Goal: Transaction & Acquisition: Purchase product/service

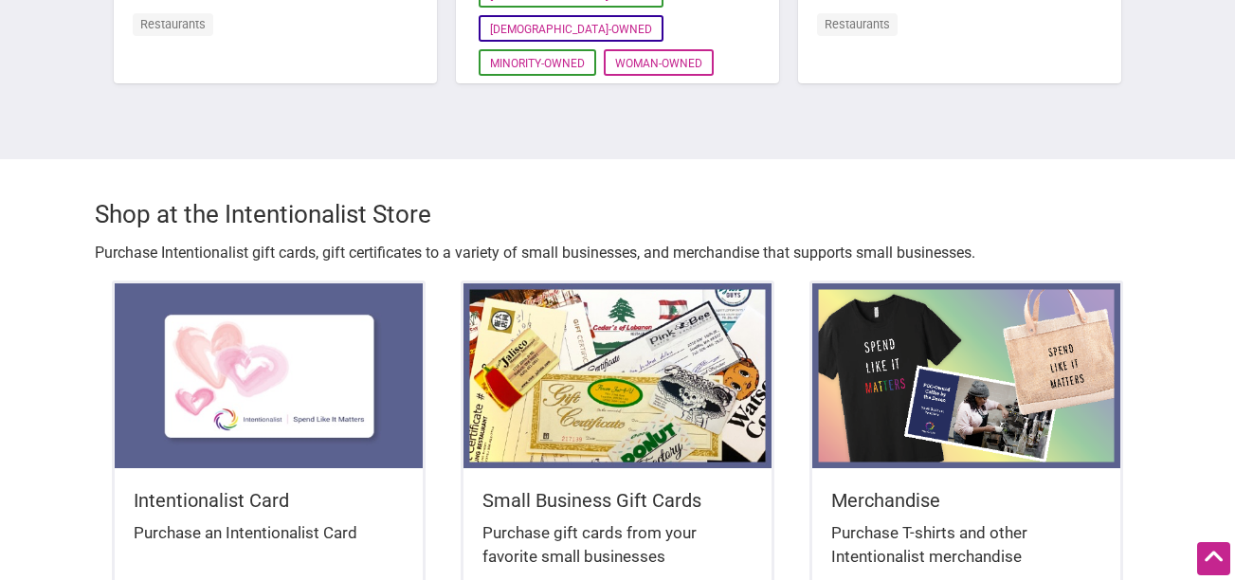
scroll to position [2086, 0]
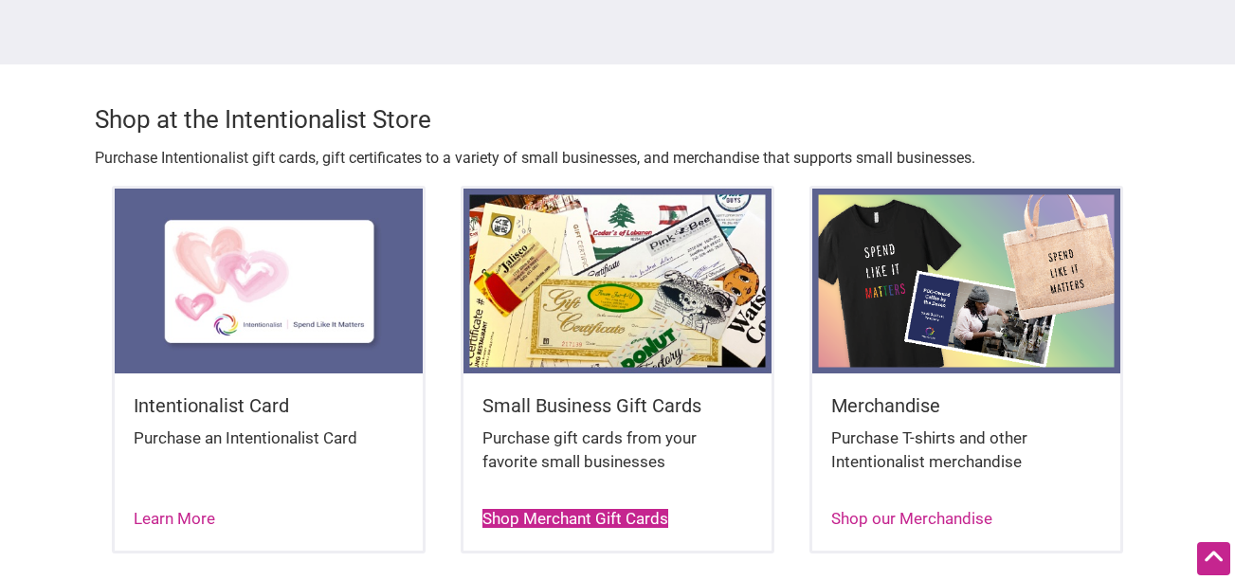
click at [547, 509] on link "Shop Merchant Gift Cards" at bounding box center [576, 518] width 186 height 19
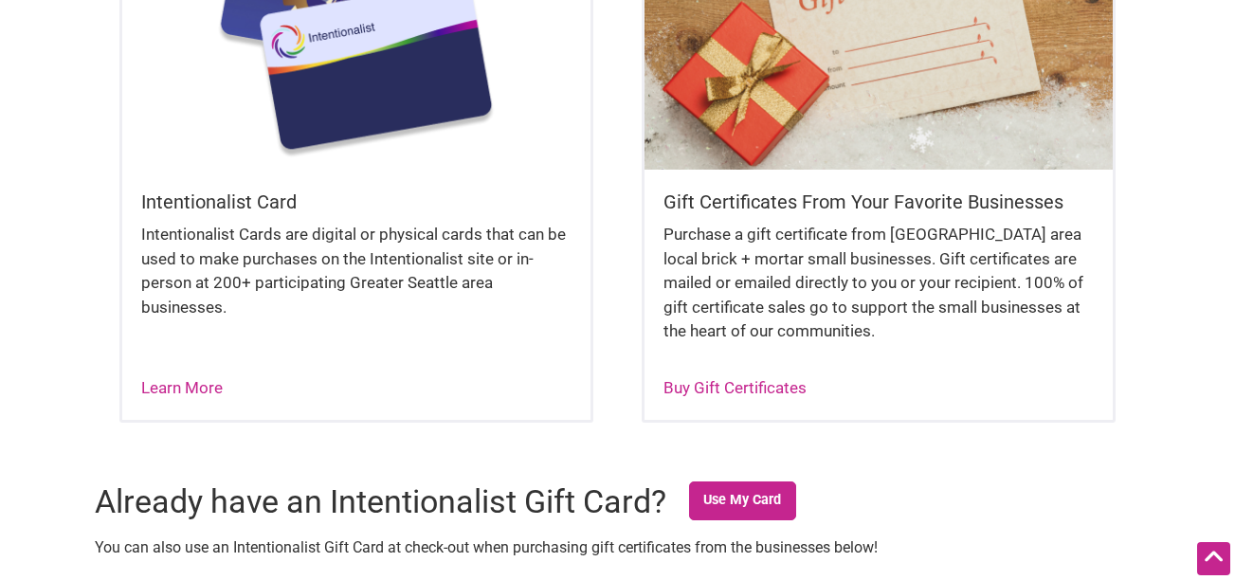
scroll to position [569, 0]
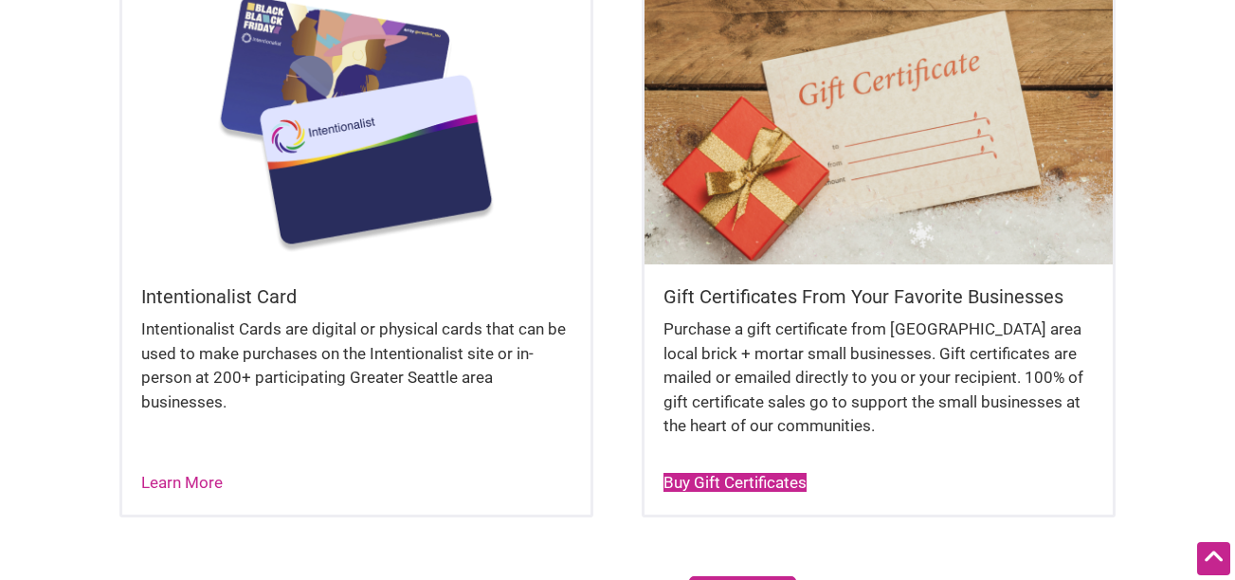
click at [681, 478] on link "Buy Gift Certificates" at bounding box center [735, 482] width 143 height 19
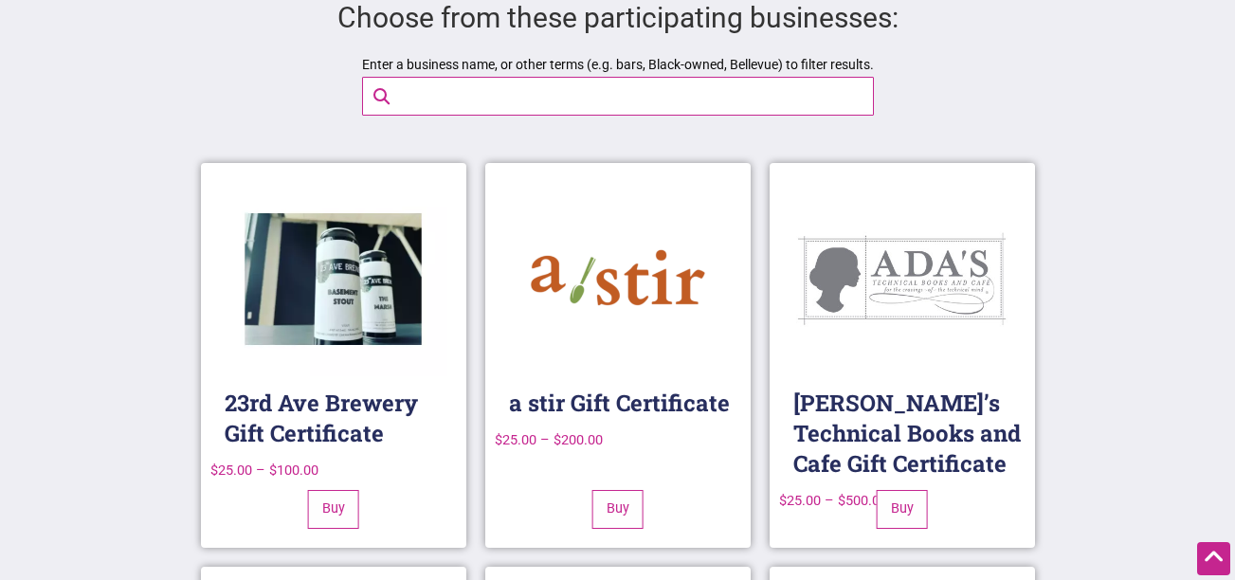
click at [462, 88] on input "Enter a business name, or other terms (e.g. bars, Black-owned, Bellevue) to fil…" at bounding box center [634, 96] width 487 height 37
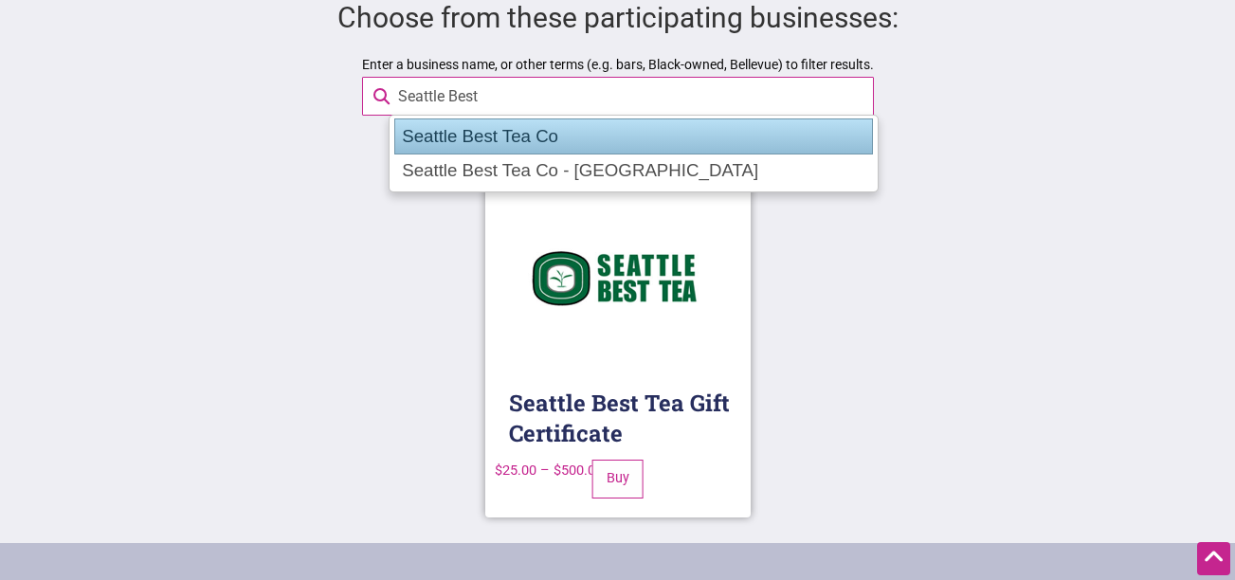
click at [520, 139] on div "Seattle Best Tea Co" at bounding box center [634, 137] width 480 height 36
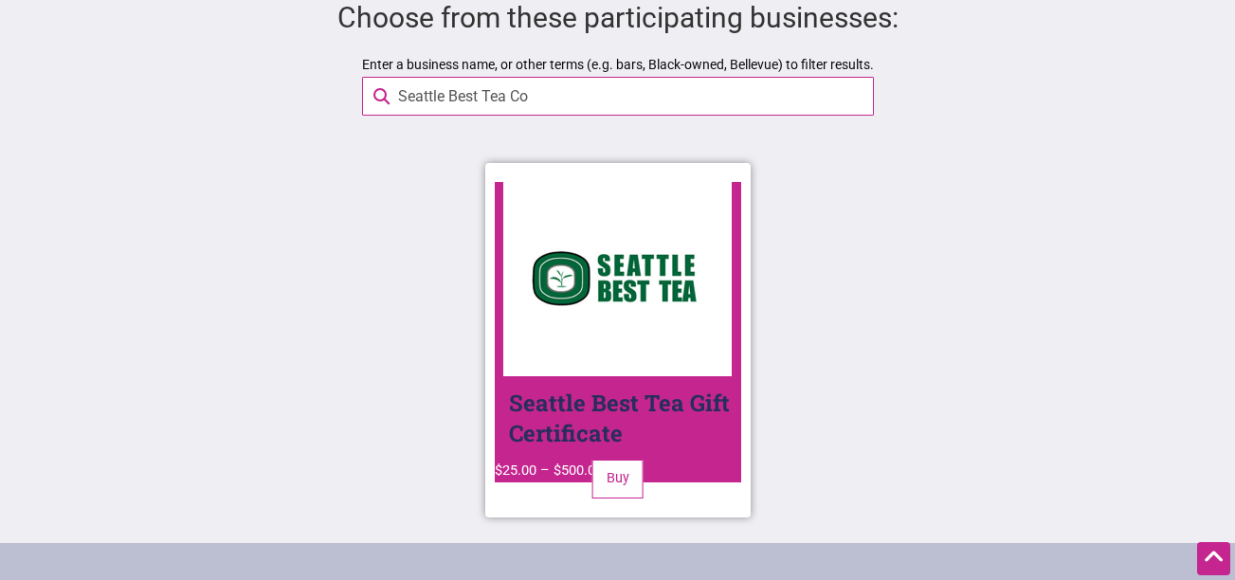
type input "Seattle Best Tea Co"
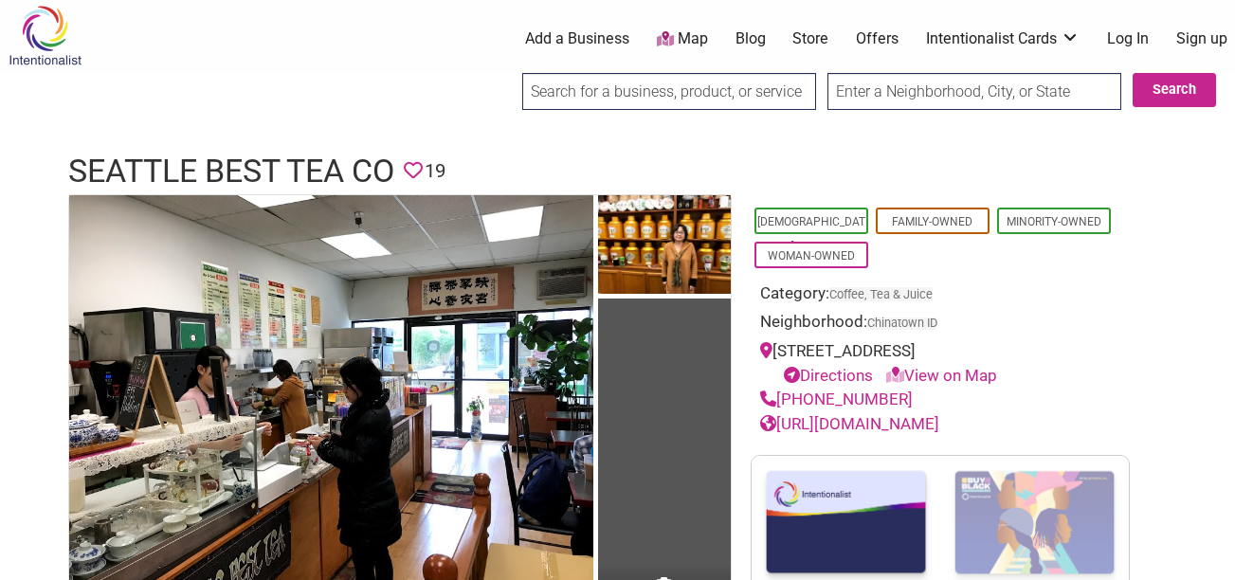
scroll to position [192, 0]
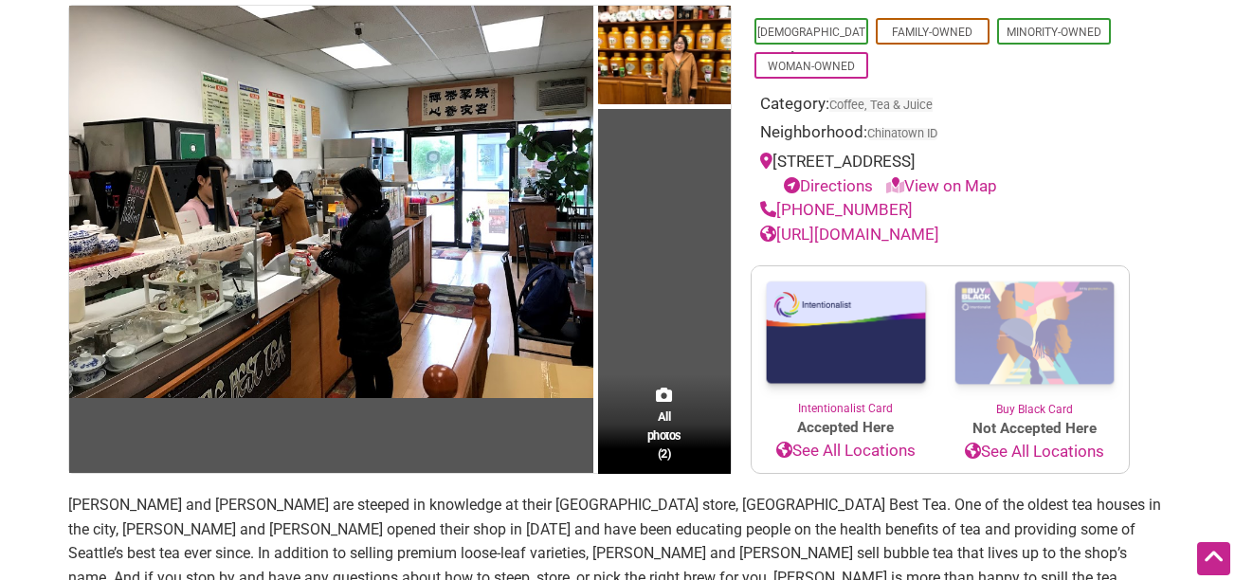
click at [869, 347] on img at bounding box center [846, 333] width 189 height 134
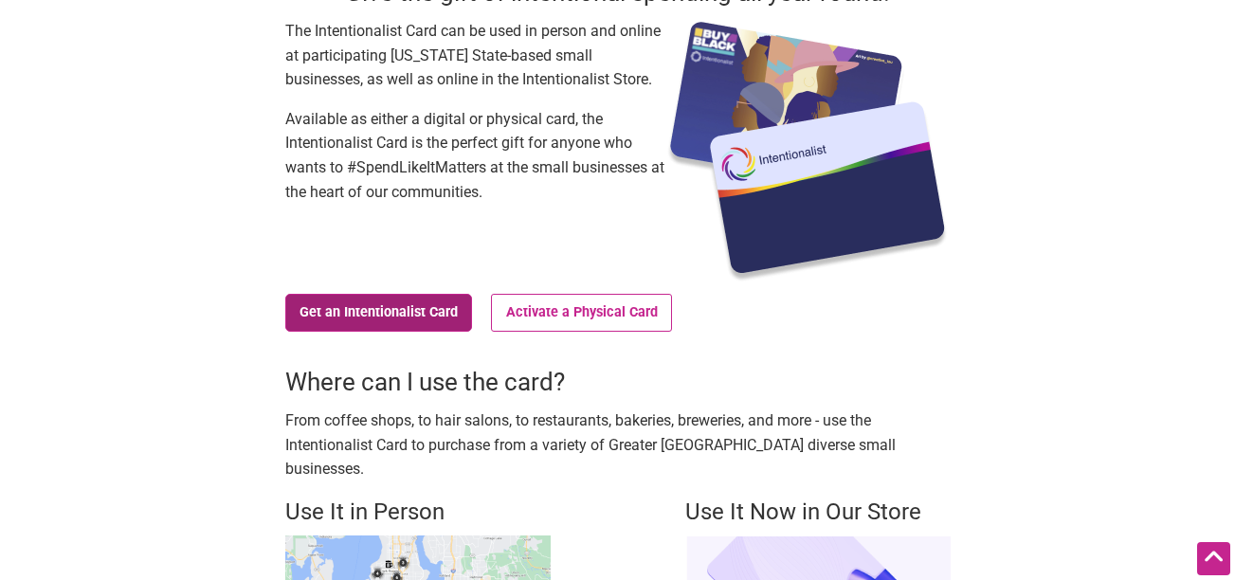
scroll to position [284, 0]
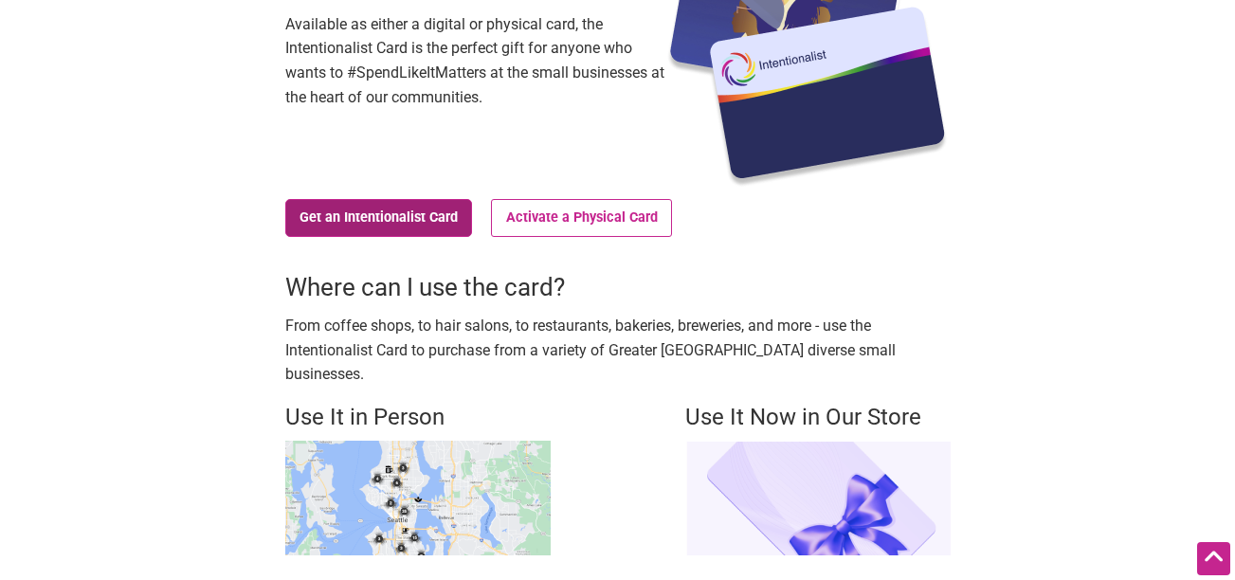
click at [390, 227] on link "Get an Intentionalist Card" at bounding box center [379, 218] width 188 height 38
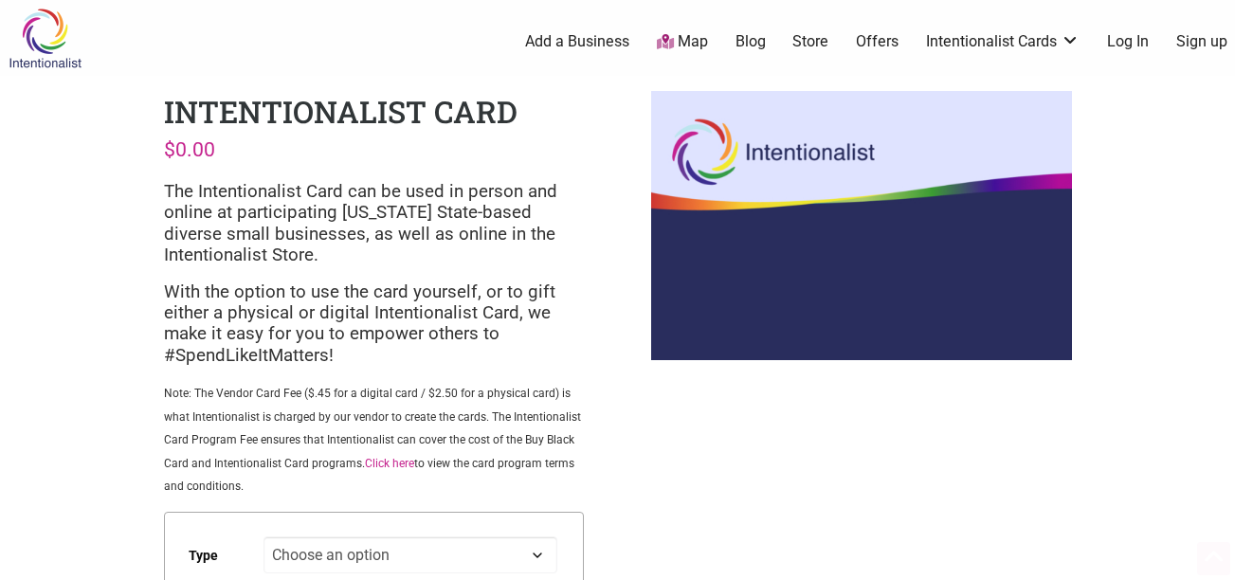
scroll to position [190, 0]
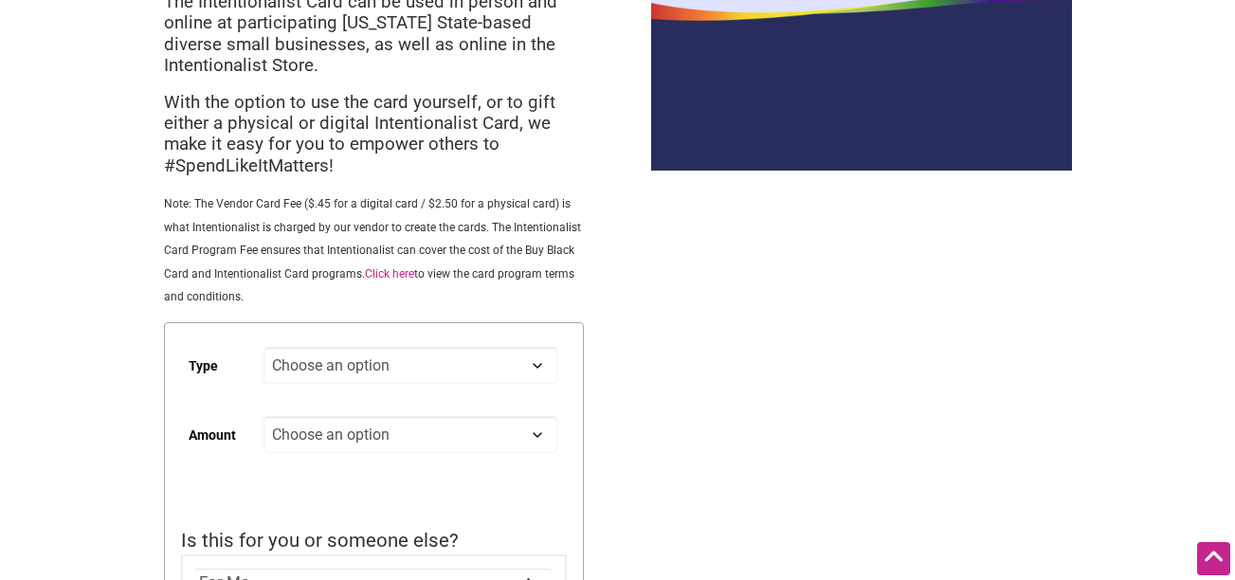
click at [382, 358] on select "Choose an option Digital Physical" at bounding box center [410, 365] width 293 height 37
select select "Physical"
click at [264, 347] on select "Choose an option Digital Physical" at bounding box center [410, 365] width 293 height 37
click at [409, 414] on td "Choose an option Custom 25 50 100 150 200 250 Clear" at bounding box center [415, 460] width 302 height 102
click at [393, 433] on select "Choose an option Custom 25 50 100 150 200 250" at bounding box center [410, 434] width 293 height 37
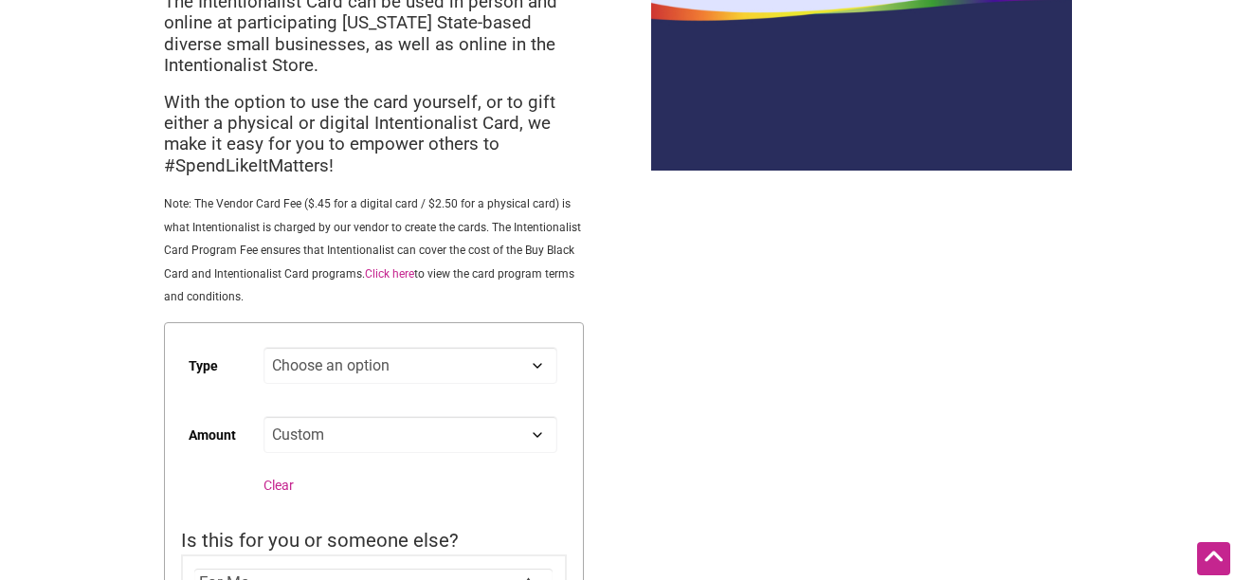
click at [264, 416] on select "Choose an option Custom 25 50 100 150 200 250" at bounding box center [410, 434] width 293 height 37
select select "Custom"
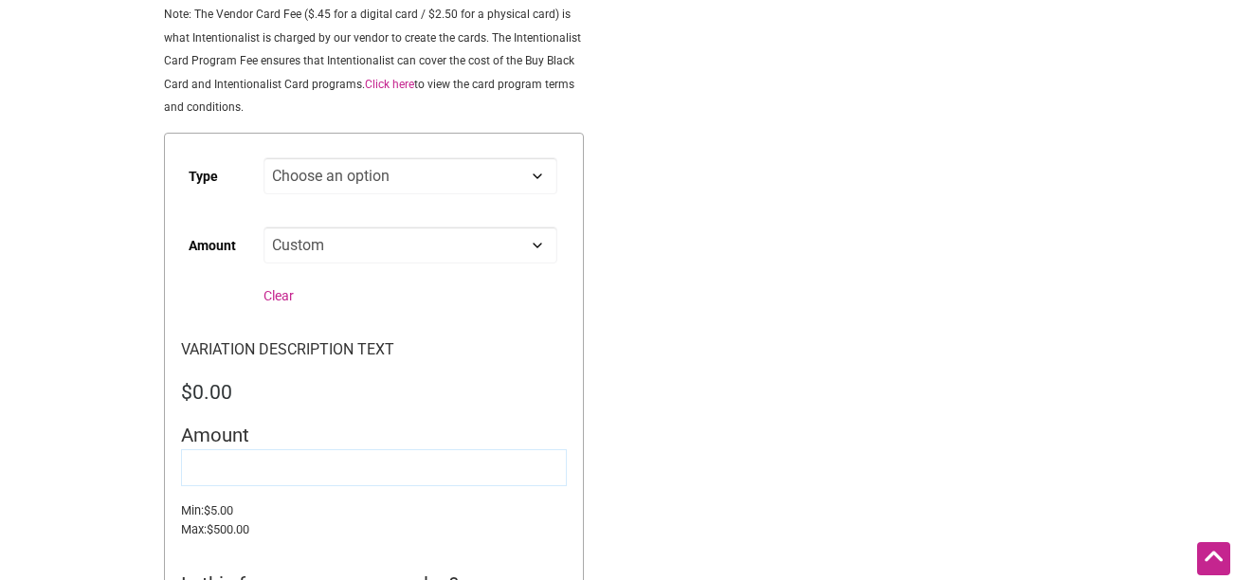
click at [247, 478] on input "Amount" at bounding box center [374, 467] width 386 height 37
type input "5.00"
click at [827, 397] on div "Intentionalist Spend like it matters 0 Add a Business Map Blog Store Offers Int…" at bounding box center [617, 464] width 1235 height 1687
click at [284, 477] on input "5.00" at bounding box center [374, 467] width 386 height 37
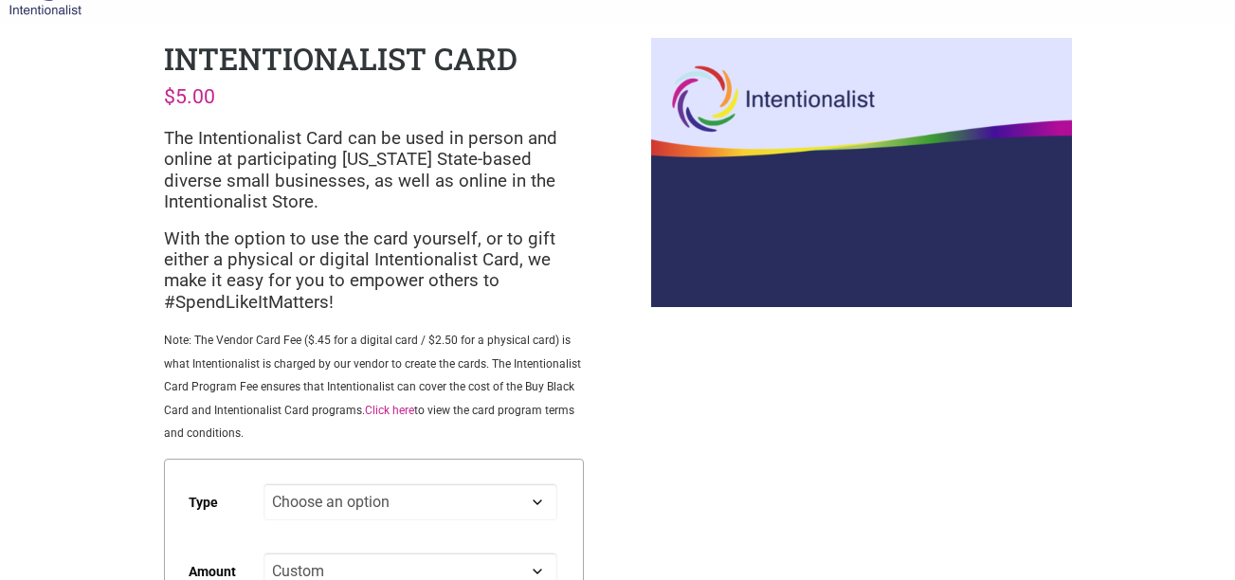
scroll to position [0, 0]
